Goal: Transaction & Acquisition: Purchase product/service

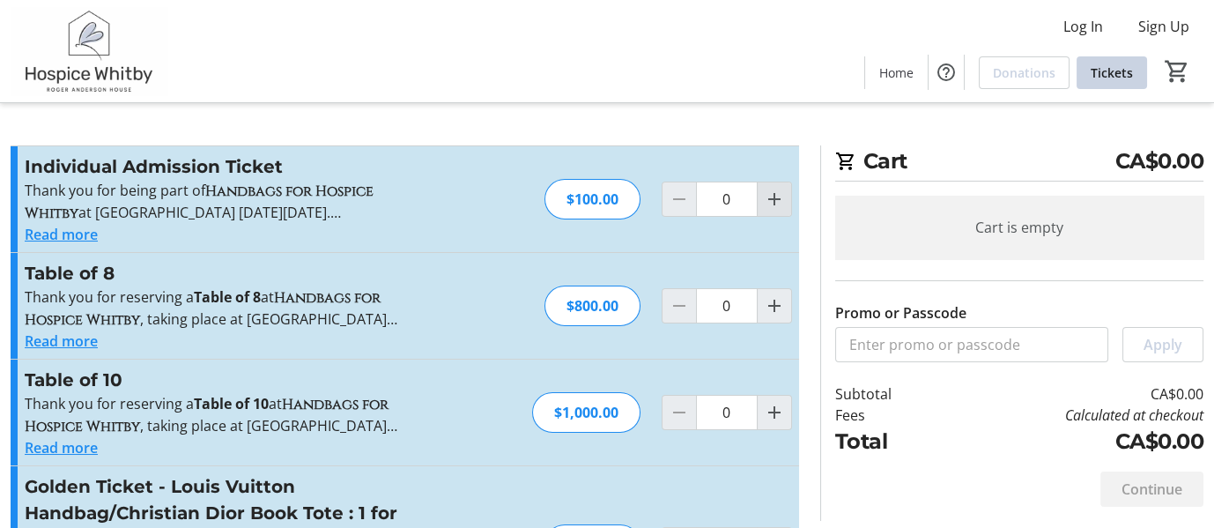
click at [775, 199] on mat-icon "Increment by one" at bounding box center [774, 199] width 21 height 21
type input "1"
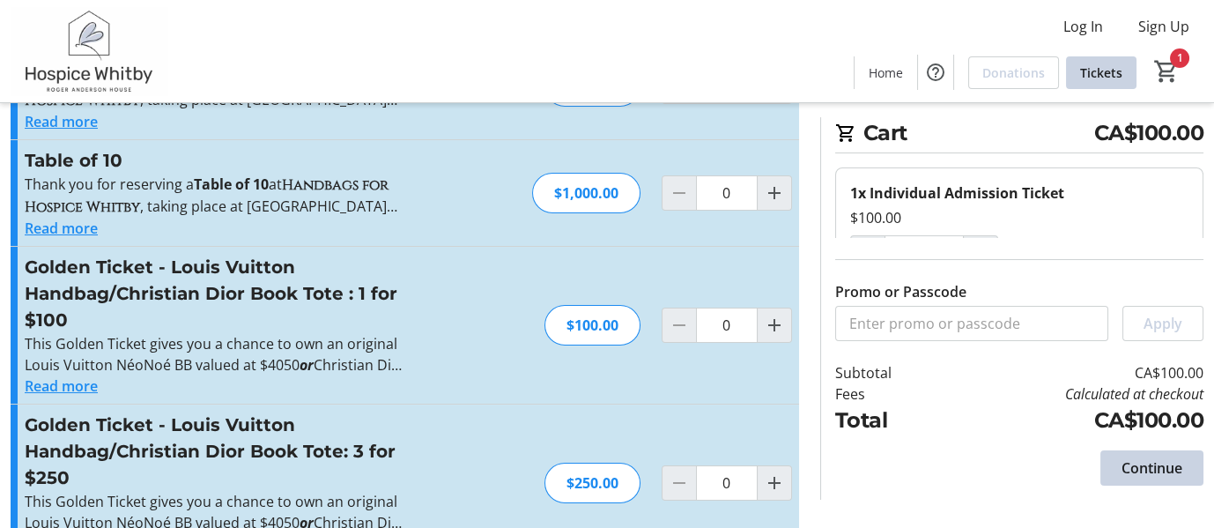
scroll to position [275, 0]
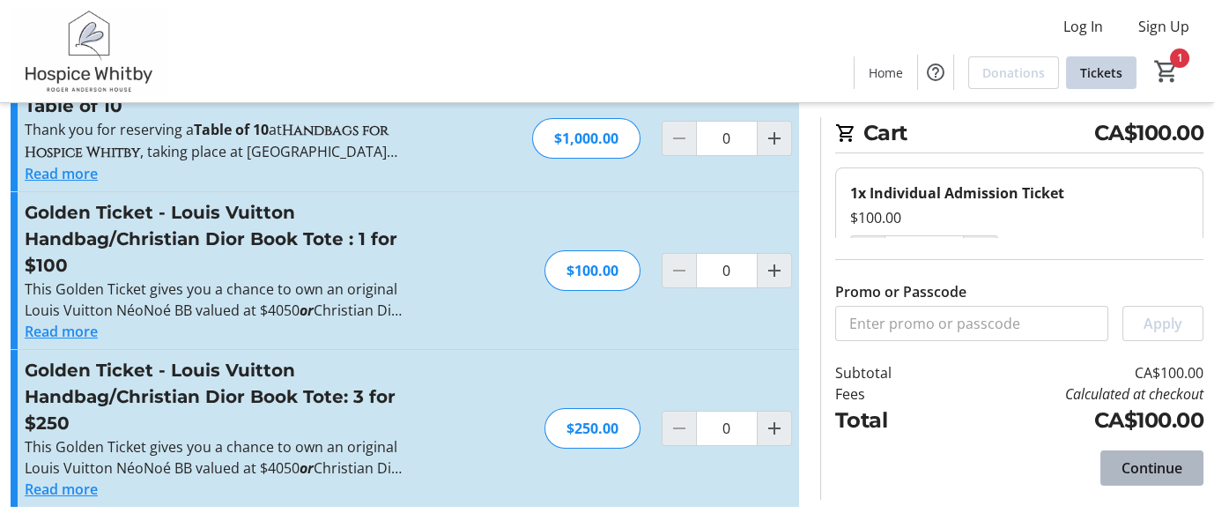
click at [1153, 463] on span "Continue" at bounding box center [1152, 467] width 61 height 21
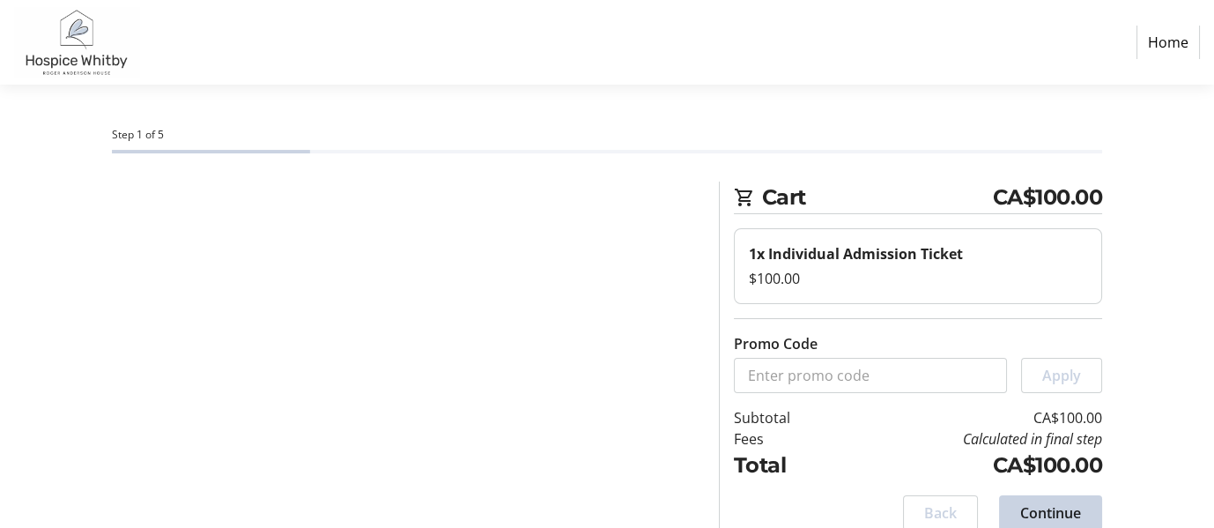
select select "CA"
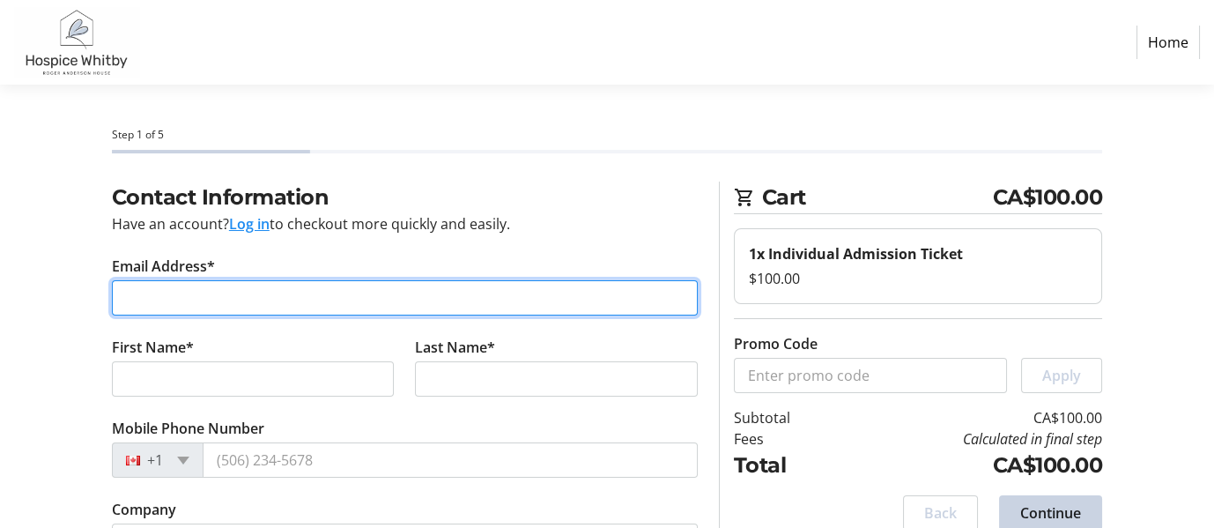
click at [141, 301] on input "Email Address*" at bounding box center [405, 297] width 586 height 35
type input "[PERSON_NAME][EMAIL_ADDRESS][PERSON_NAME][DOMAIN_NAME]"
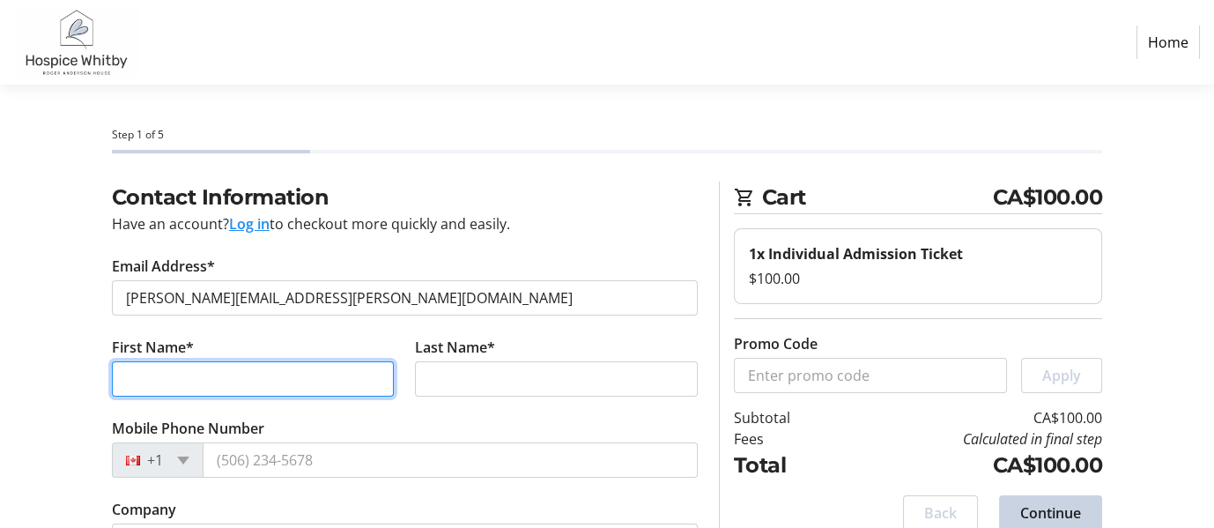
type input "[PERSON_NAME]"
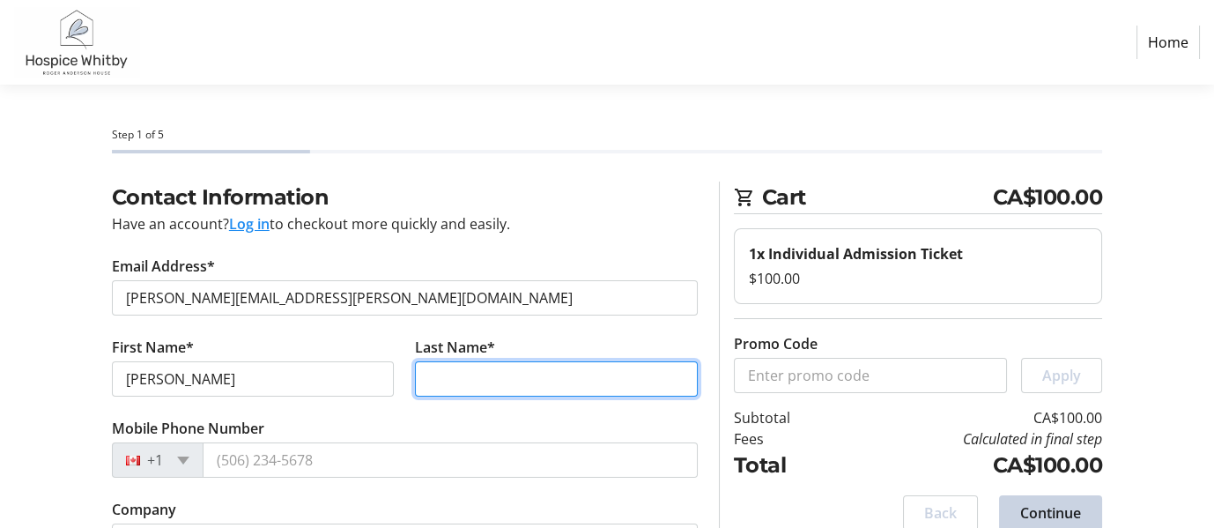
type input "A Burns"
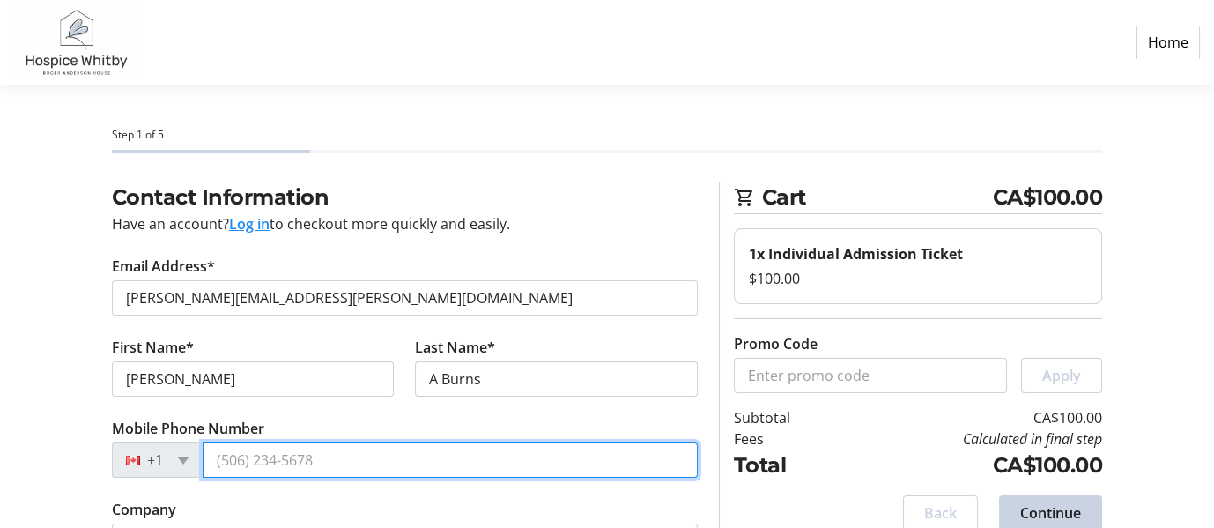
type input "[PHONE_NUMBER]"
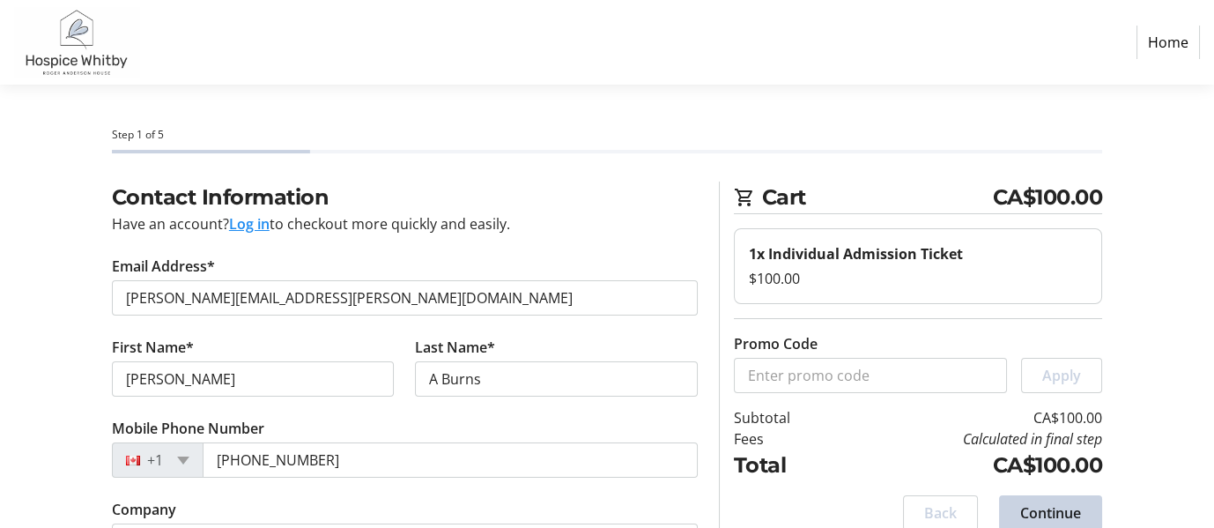
type input "[STREET_ADDRESS]"
type input "WHITBY"
select select "ON"
type input "L1R 1R5"
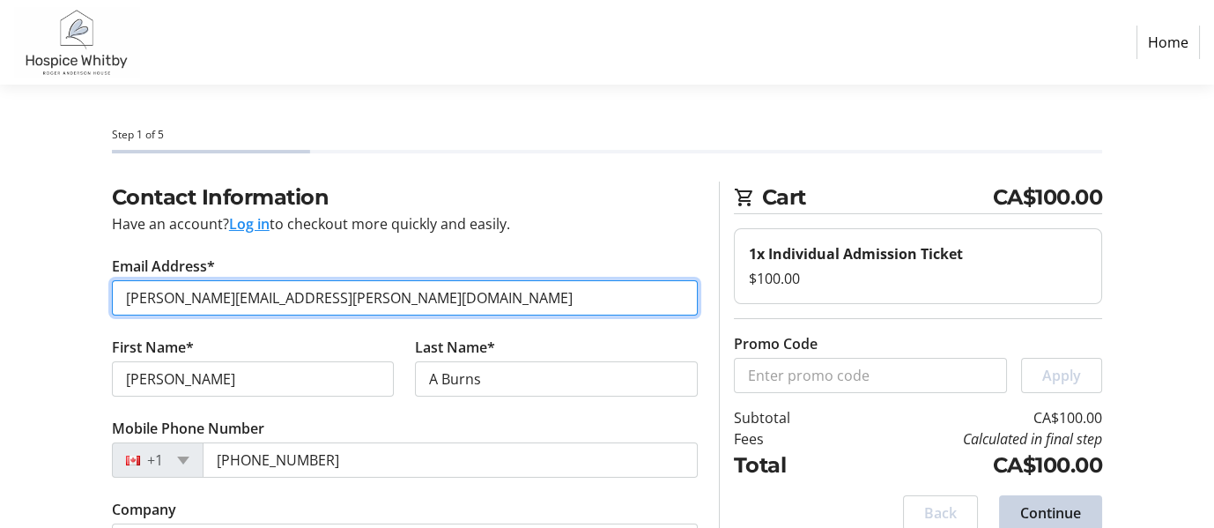
scroll to position [109, 0]
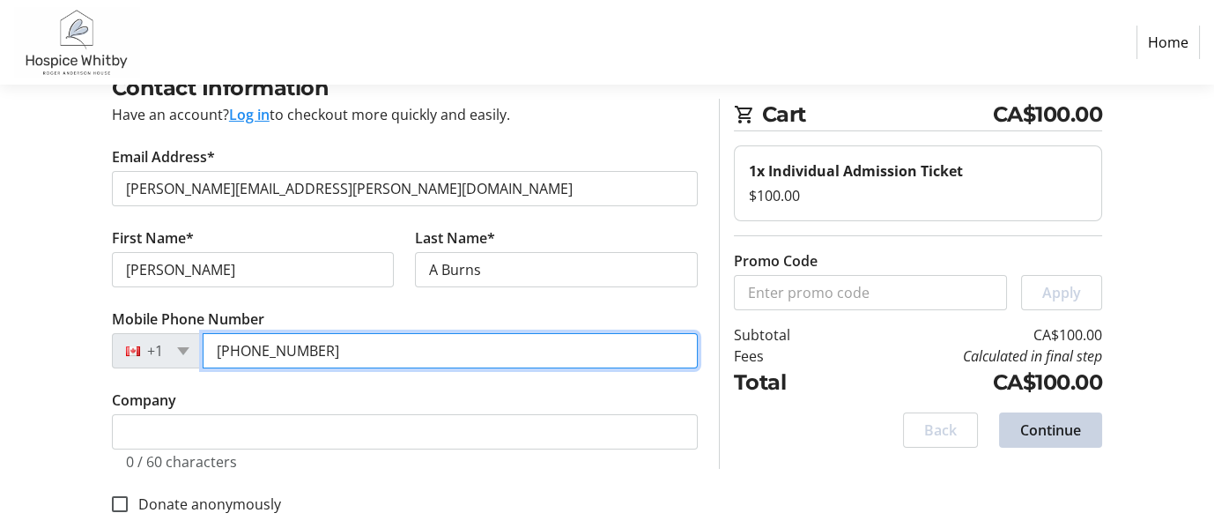
click at [334, 351] on input "[PHONE_NUMBER]" at bounding box center [450, 350] width 495 height 35
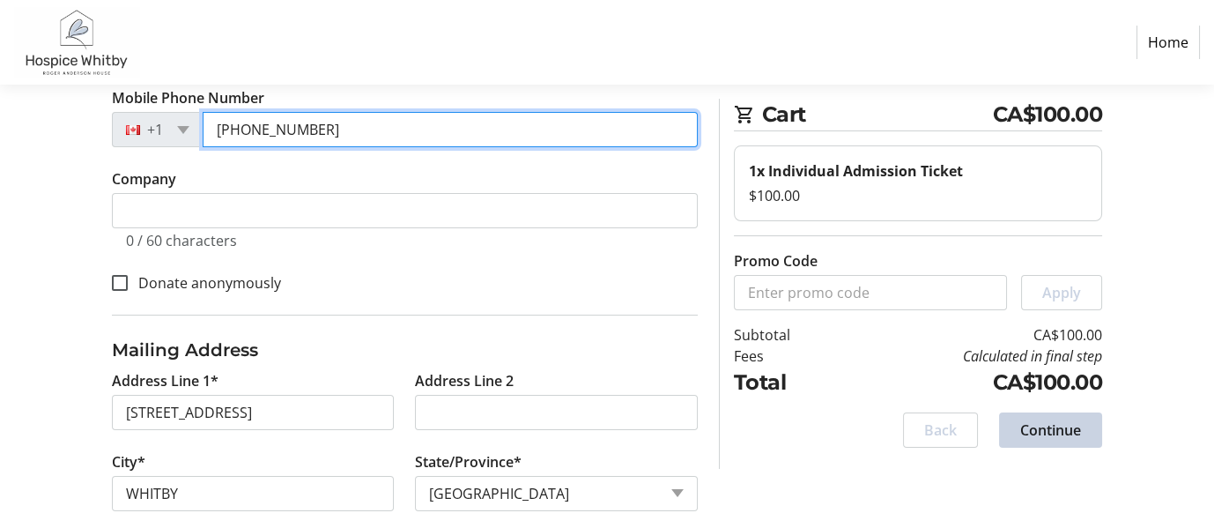
scroll to position [434, 0]
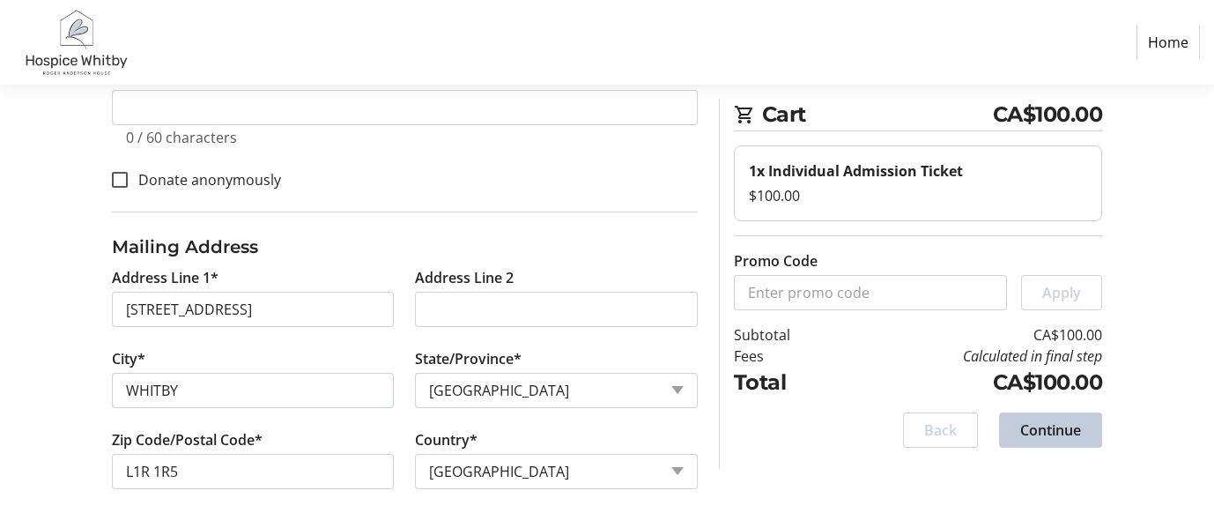
type input "[PHONE_NUMBER]"
click at [1047, 424] on span "Continue" at bounding box center [1050, 429] width 61 height 21
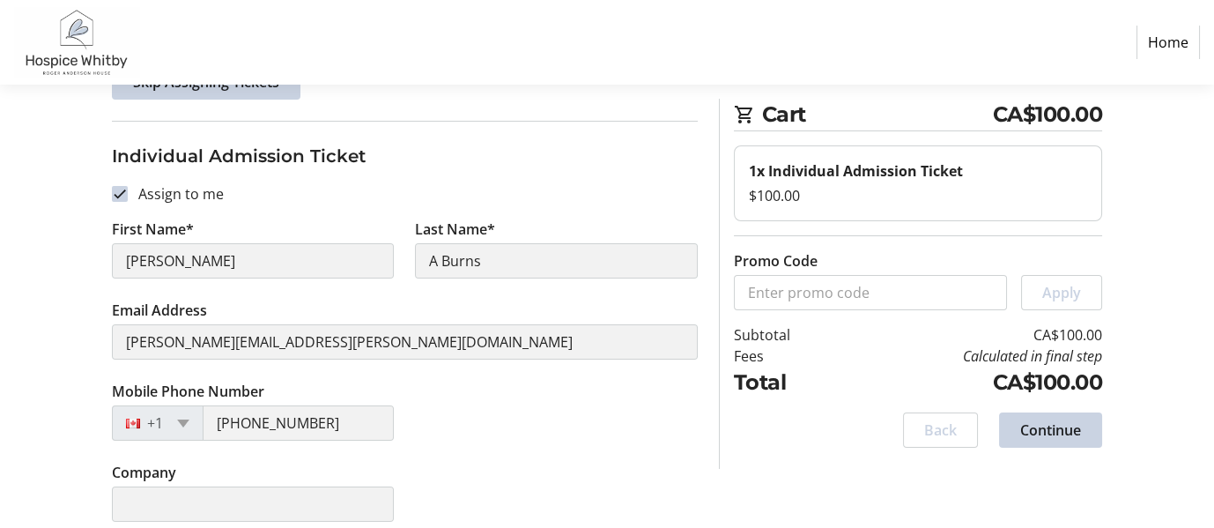
scroll to position [232, 0]
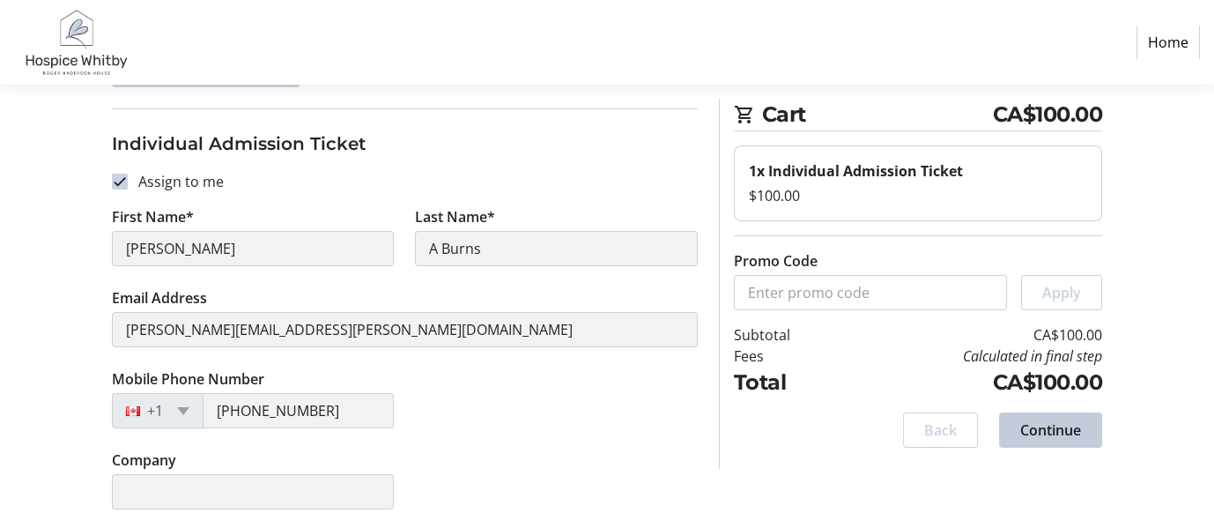
click at [1069, 426] on span "Continue" at bounding box center [1050, 429] width 61 height 21
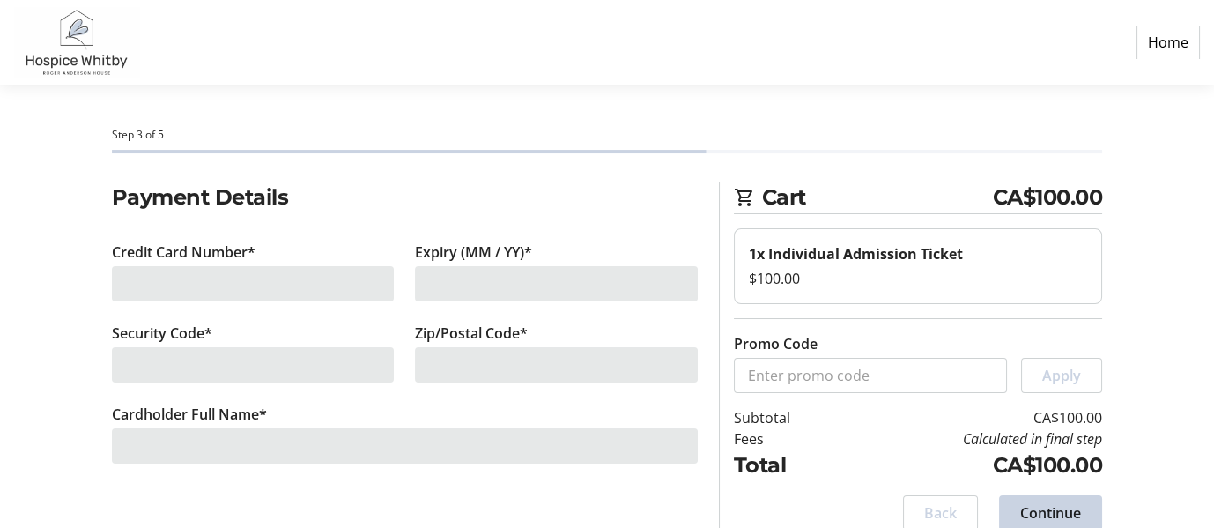
click at [142, 280] on div at bounding box center [253, 283] width 283 height 35
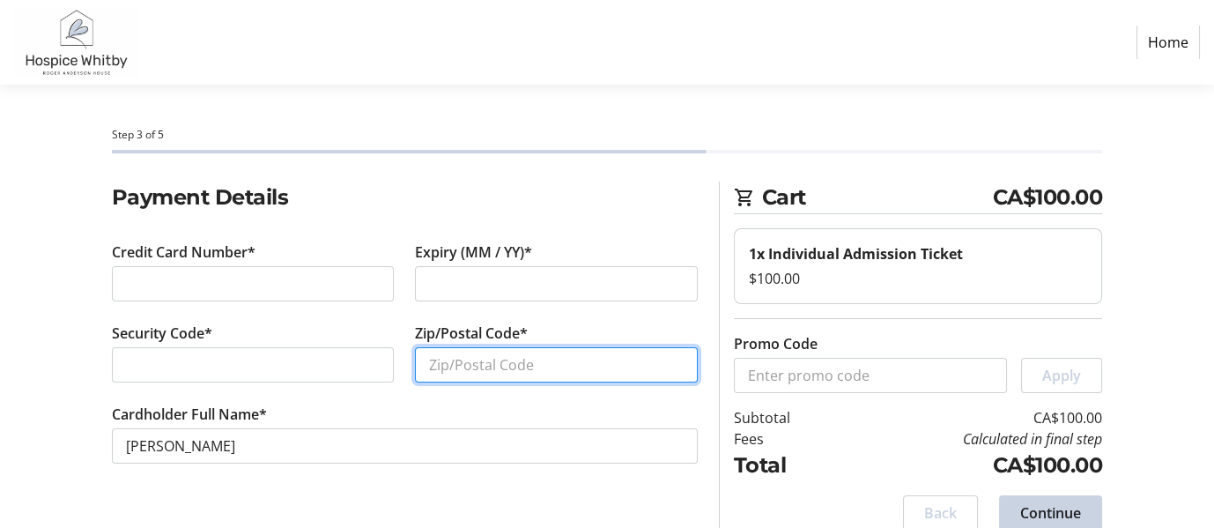
click at [454, 371] on input "Zip/Postal Code*" at bounding box center [556, 364] width 283 height 35
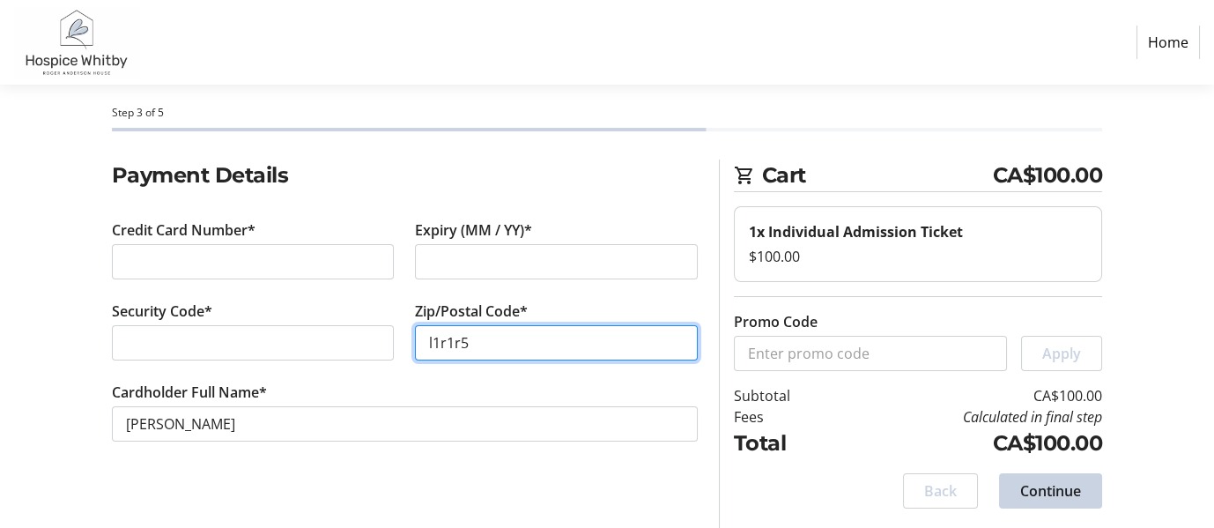
type input "l1r1r5"
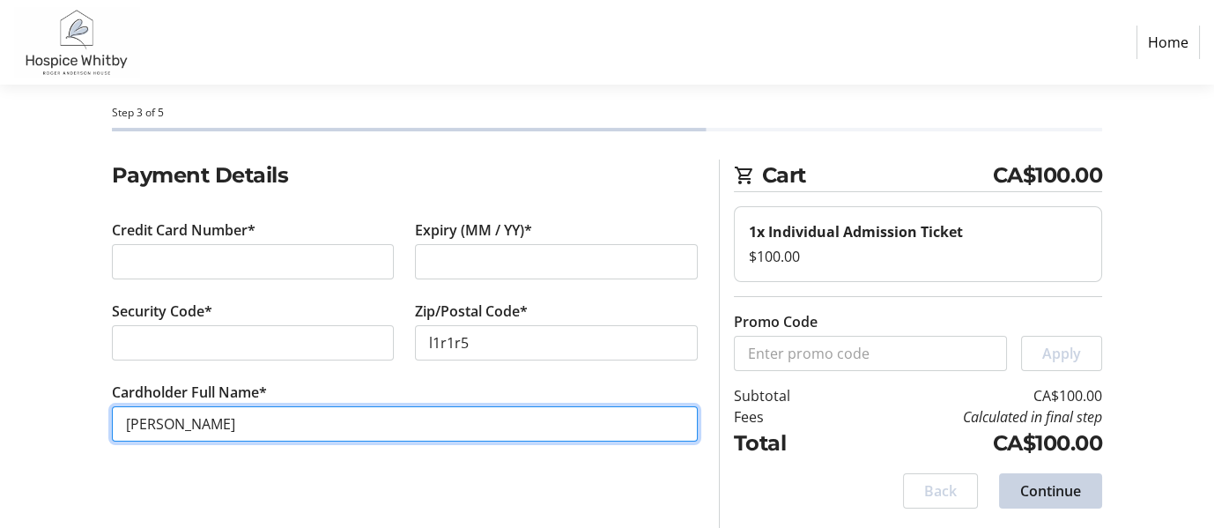
click at [192, 428] on input "[PERSON_NAME]" at bounding box center [405, 423] width 586 height 35
type input "[PERSON_NAME]"
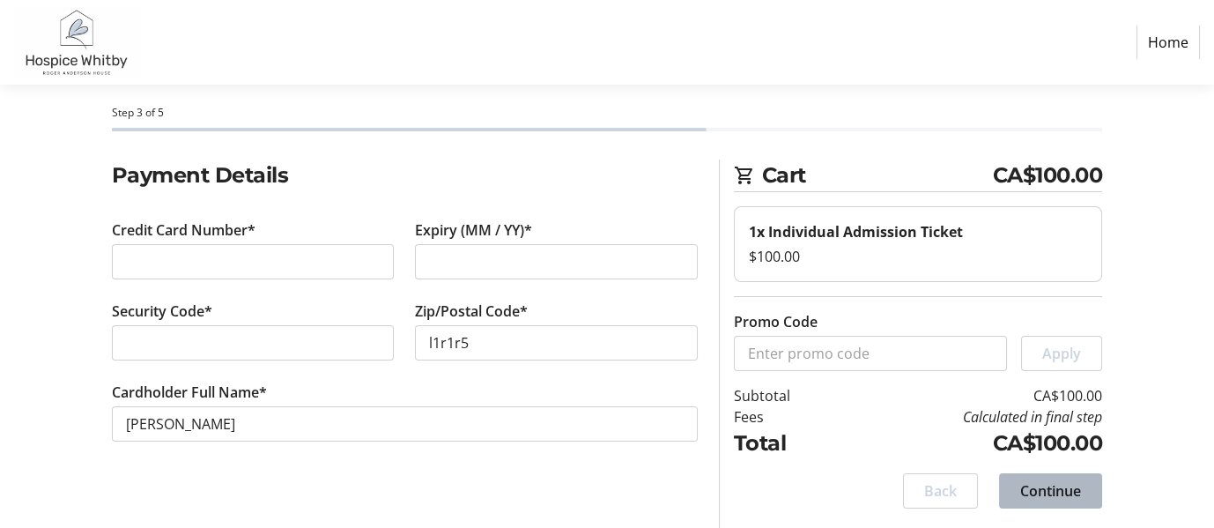
click at [1047, 490] on span "Continue" at bounding box center [1050, 490] width 61 height 21
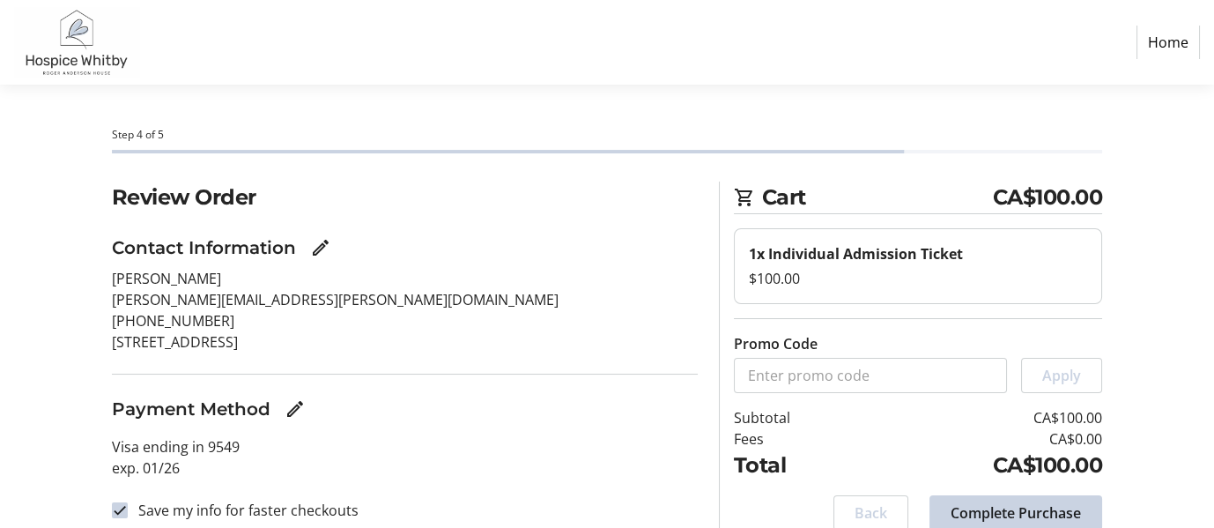
scroll to position [68, 0]
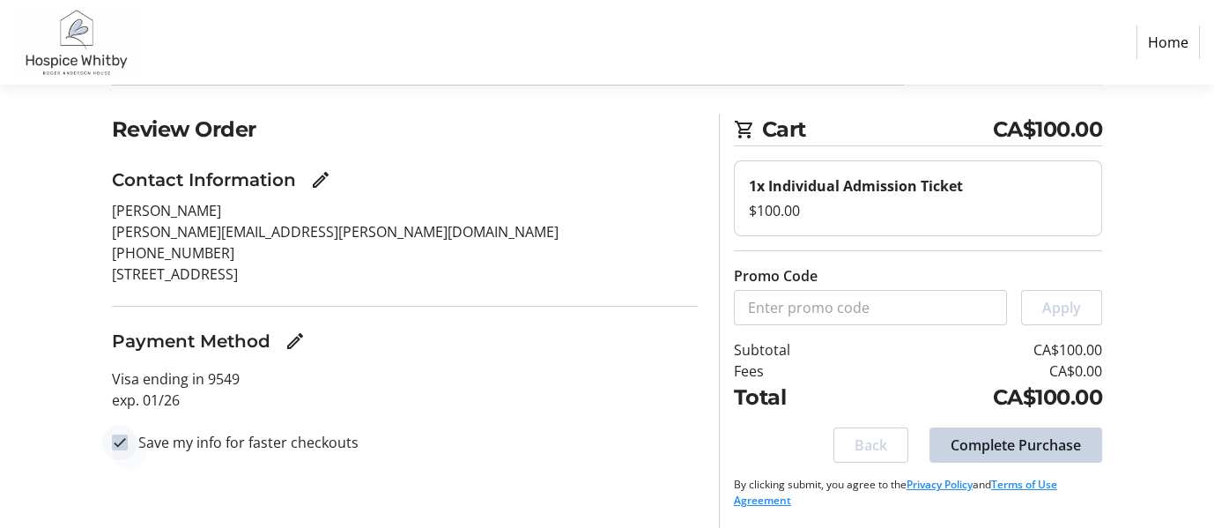
click at [115, 442] on input "Save my info for faster checkouts" at bounding box center [120, 442] width 16 height 16
checkbox input "false"
click at [1020, 441] on span "Complete Purchase" at bounding box center [1016, 444] width 130 height 21
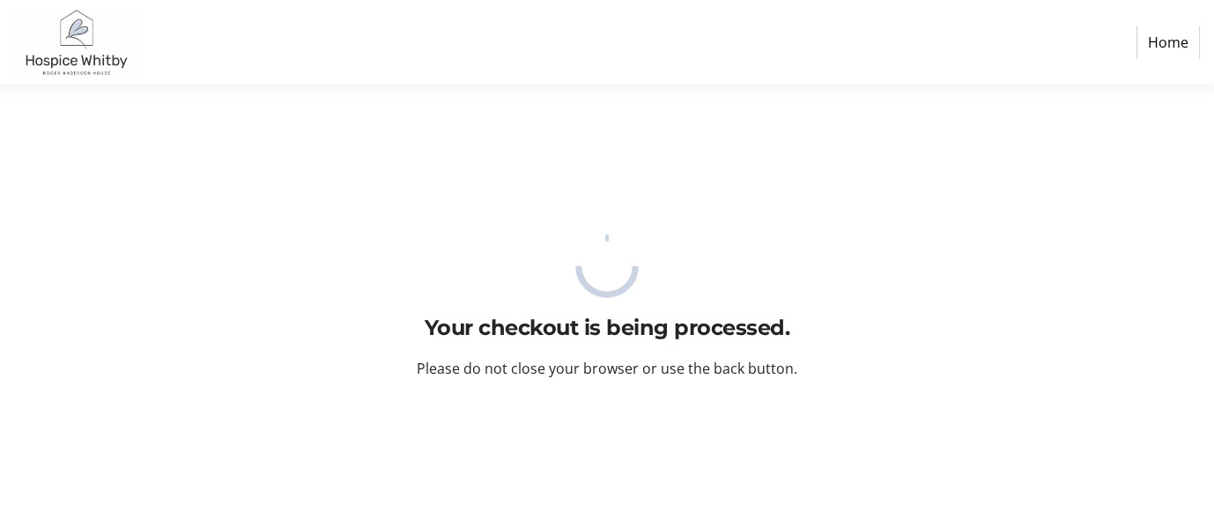
scroll to position [0, 0]
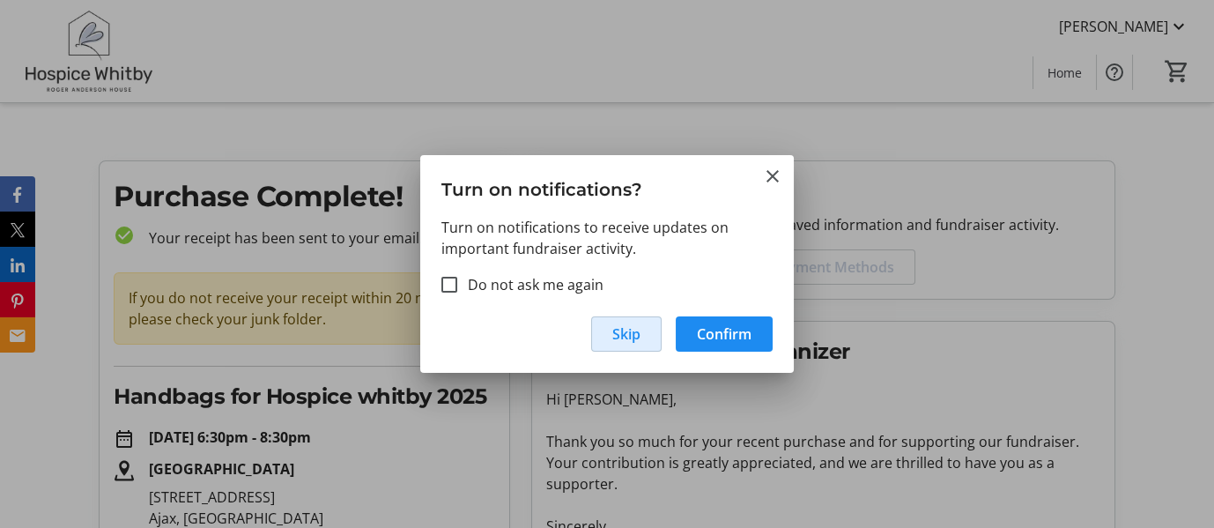
click at [626, 335] on span "Skip" at bounding box center [626, 333] width 28 height 21
